Goal: Navigation & Orientation: Find specific page/section

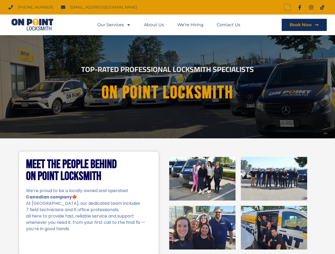
click at [287, 7] on icon "Search" at bounding box center [287, 7] width 4 height 4
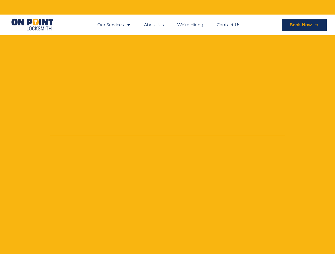
click at [169, 25] on li "About Us" at bounding box center [153, 25] width 33 height 12
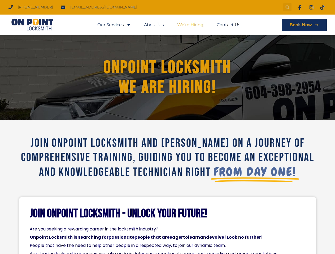
click at [287, 7] on icon "Search" at bounding box center [287, 7] width 4 height 4
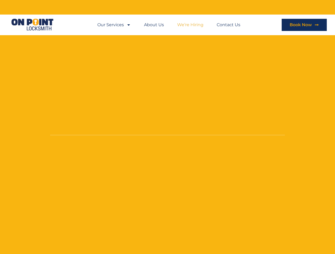
click at [169, 25] on li "About Us" at bounding box center [153, 25] width 33 height 12
